Goal: Check status

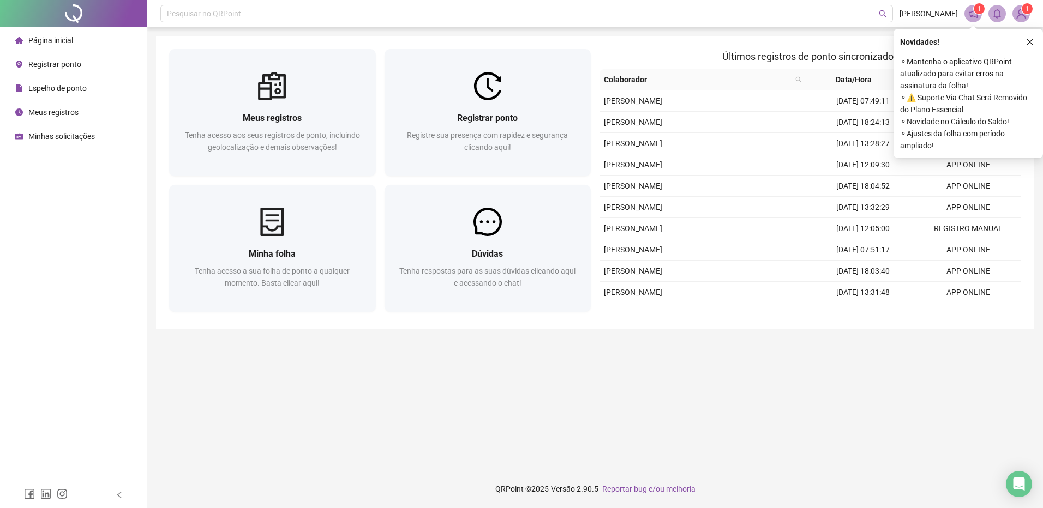
click at [28, 110] on span "Meus registros" at bounding box center [53, 112] width 50 height 9
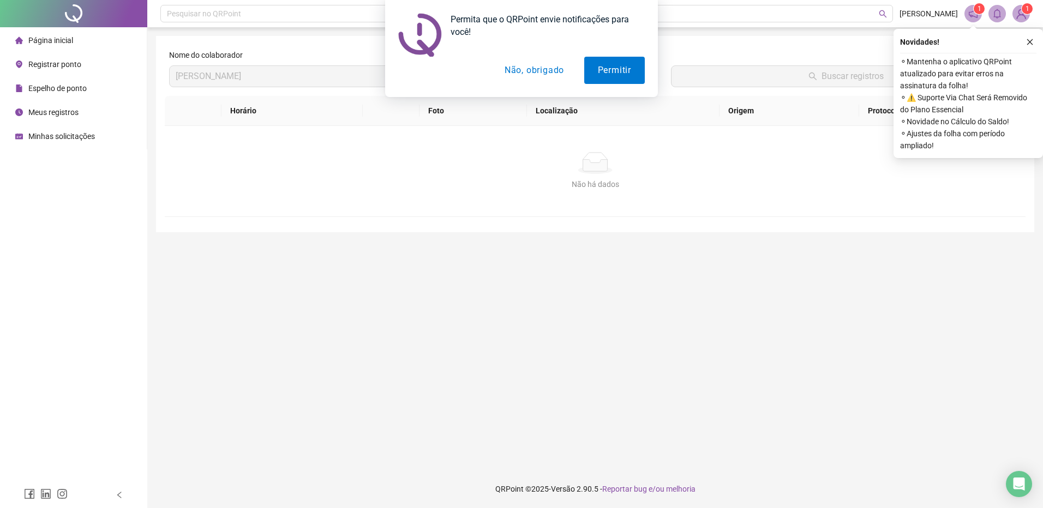
click at [548, 74] on button "Não, obrigado" at bounding box center [534, 70] width 87 height 27
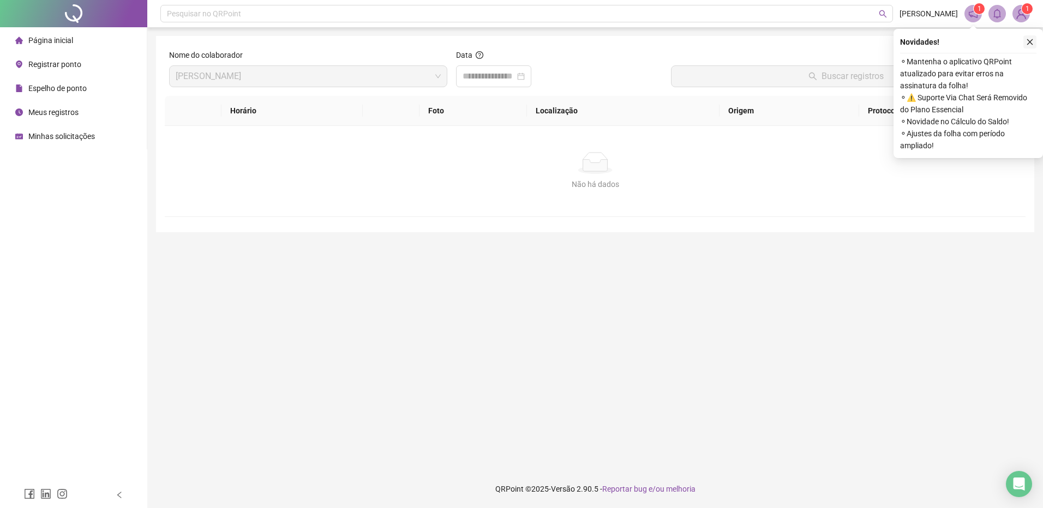
click at [700, 43] on button "button" at bounding box center [1029, 41] width 13 height 13
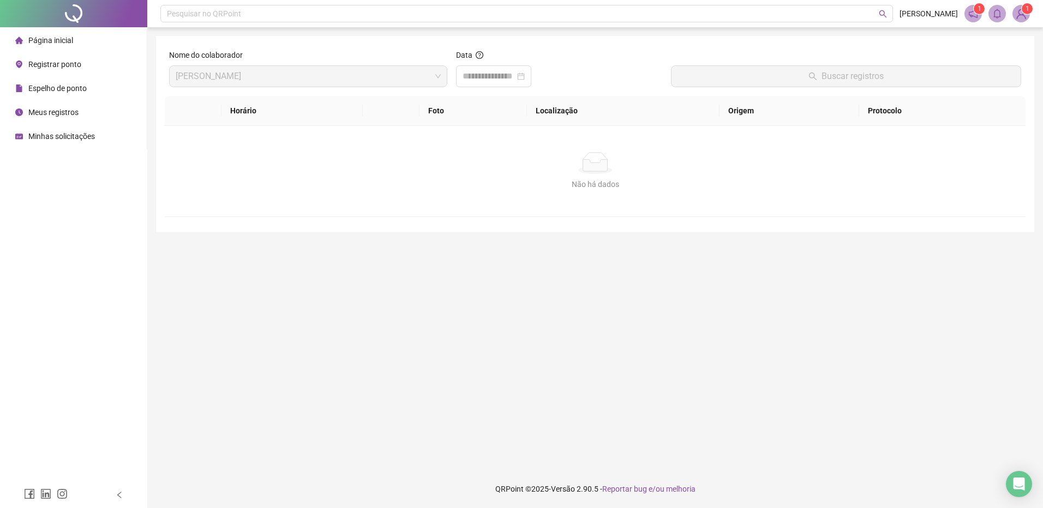
click at [700, 16] on span at bounding box center [972, 13] width 17 height 17
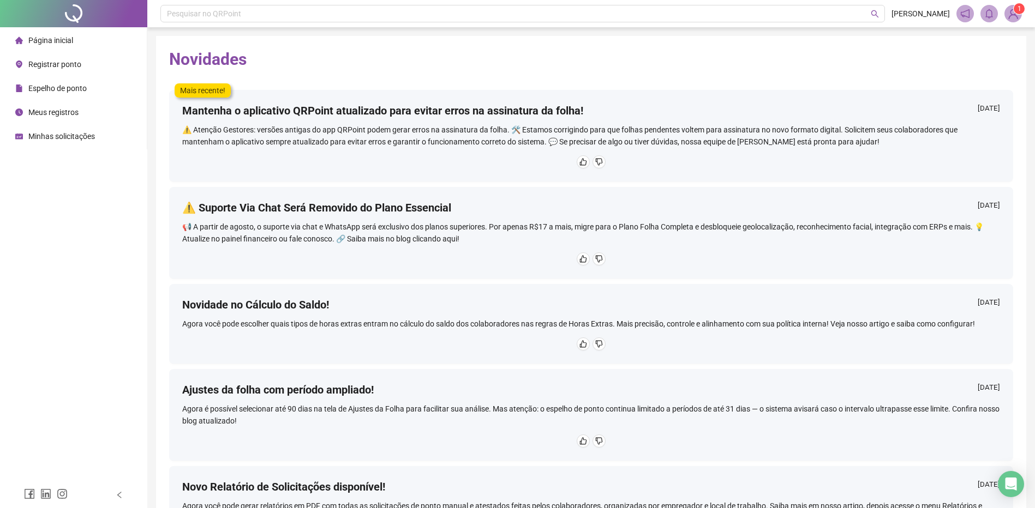
click at [65, 111] on span "Meus registros" at bounding box center [53, 112] width 50 height 9
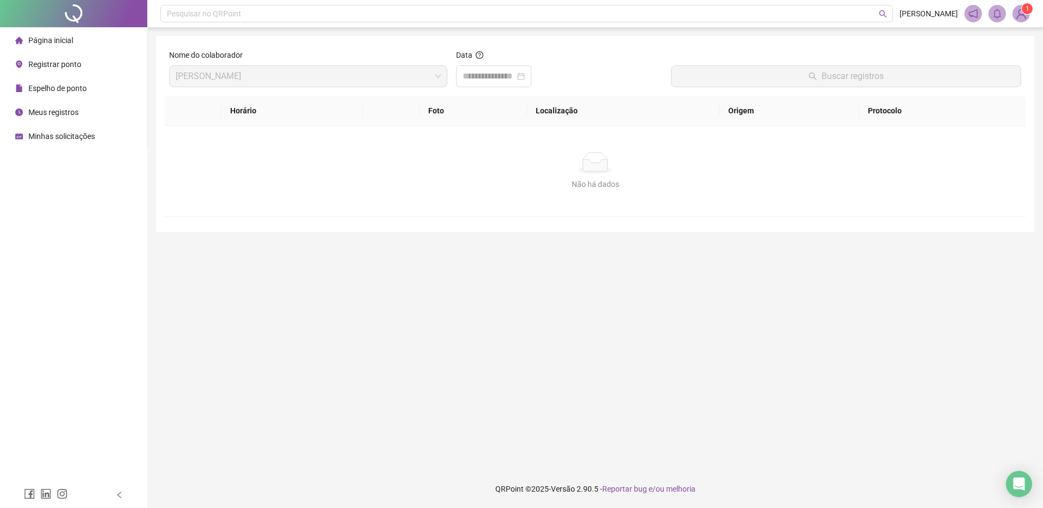
click at [17, 88] on icon "file" at bounding box center [19, 89] width 6 height 8
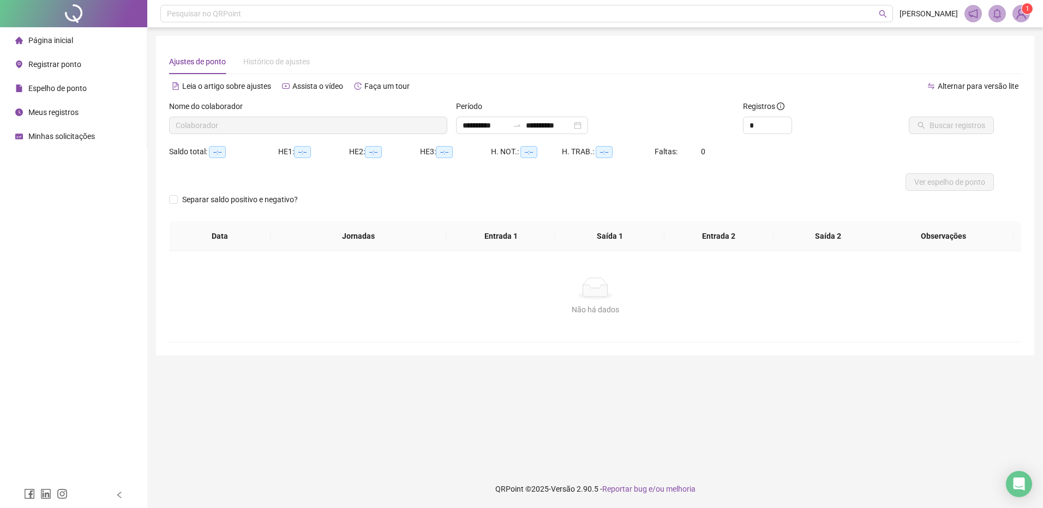
type input "**********"
click at [700, 121] on button "Buscar registros" at bounding box center [951, 125] width 85 height 17
